Goal: Transaction & Acquisition: Purchase product/service

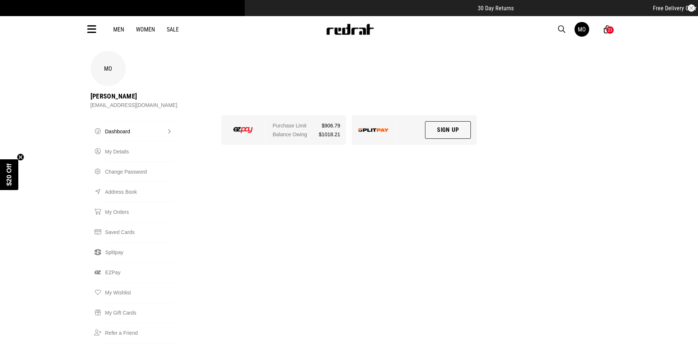
click at [606, 30] on div "23" at bounding box center [610, 30] width 8 height 8
click at [610, 32] on div "23" at bounding box center [613, 30] width 8 height 8
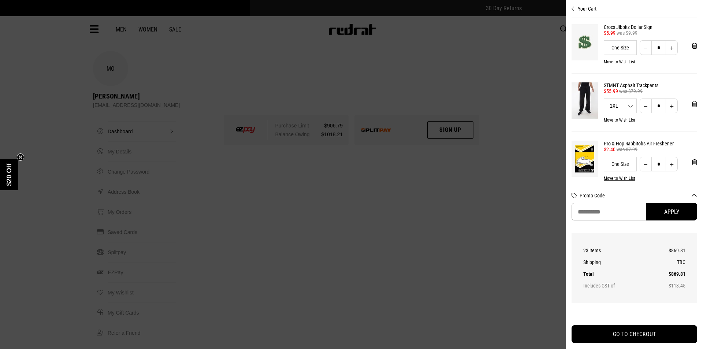
scroll to position [1099, 0]
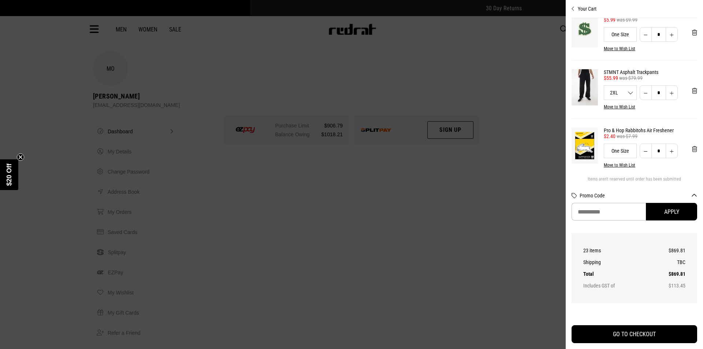
click at [666, 100] on button "Increase quantity" at bounding box center [672, 92] width 12 height 15
type input "*"
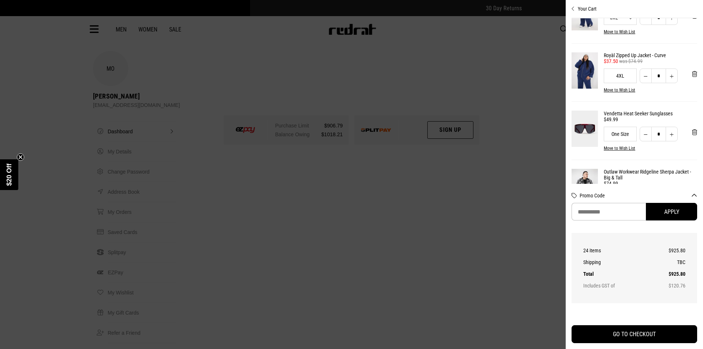
scroll to position [918, 0]
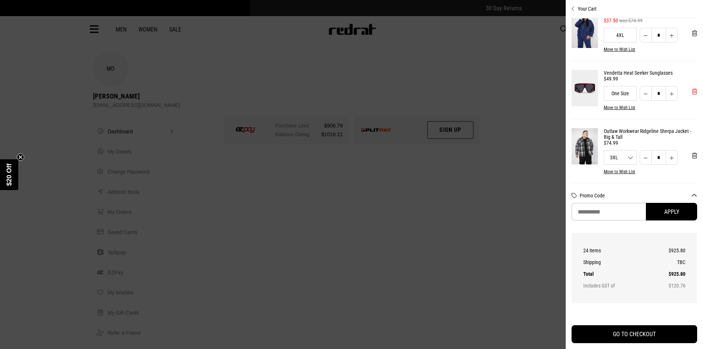
click at [692, 95] on span "'Remove from cart" at bounding box center [694, 91] width 5 height 7
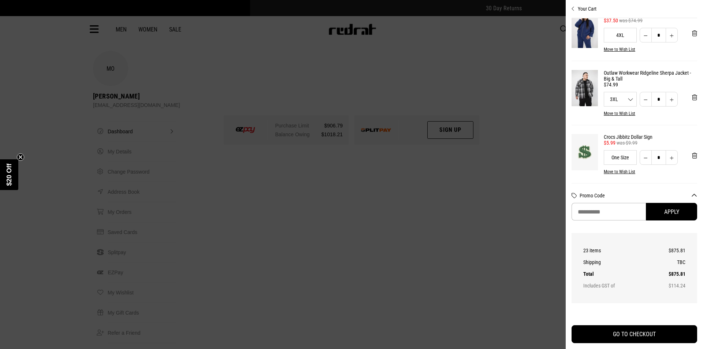
drag, startPoint x: 283, startPoint y: 211, endPoint x: 265, endPoint y: 206, distance: 18.8
click at [282, 211] on div at bounding box center [351, 174] width 703 height 349
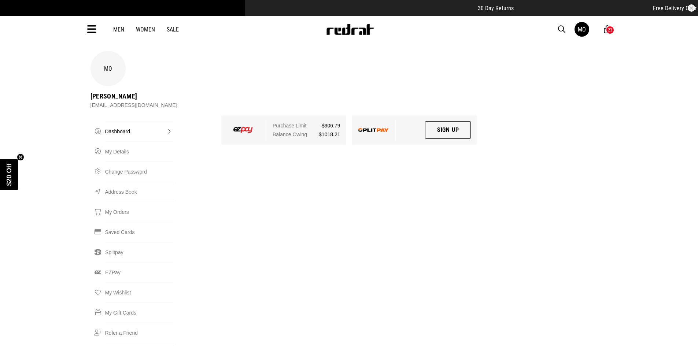
click at [91, 29] on icon at bounding box center [91, 29] width 9 height 12
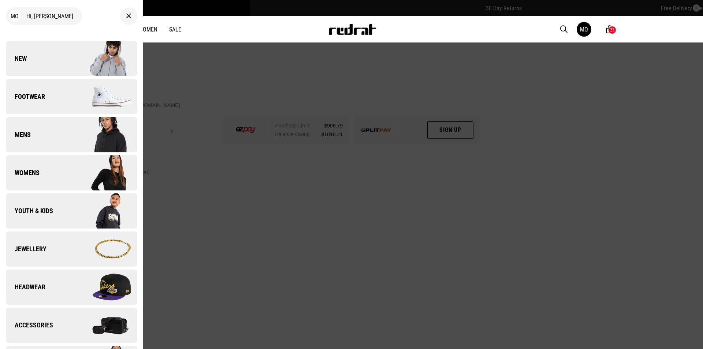
click at [61, 173] on link "Womens" at bounding box center [72, 172] width 132 height 35
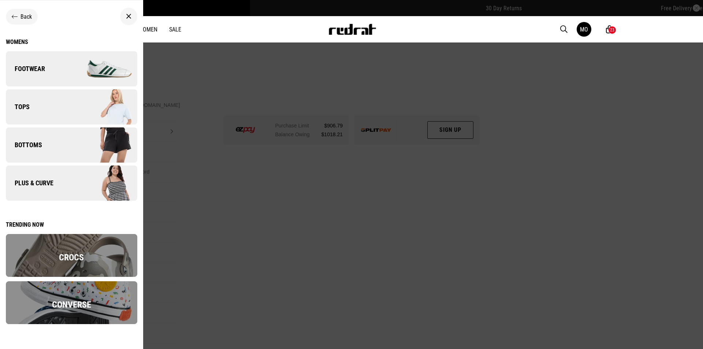
click at [69, 73] on link "Footwear" at bounding box center [72, 68] width 132 height 35
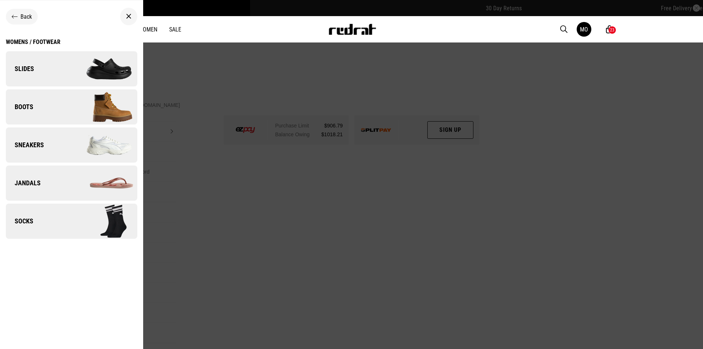
click at [93, 149] on img at bounding box center [104, 145] width 66 height 37
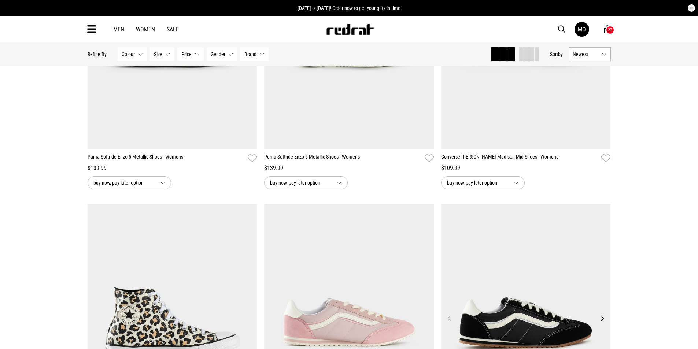
scroll to position [293, 0]
